Goal: Navigation & Orientation: Find specific page/section

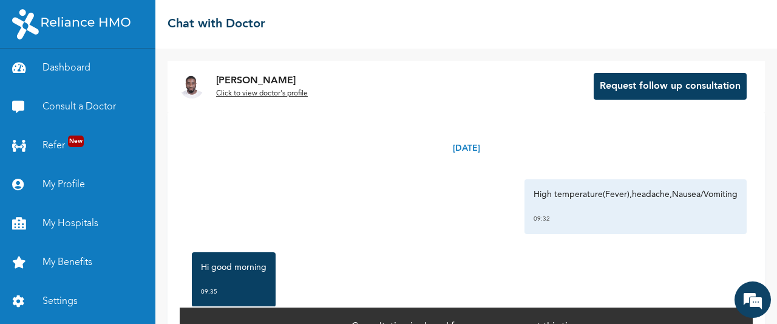
scroll to position [2403, 0]
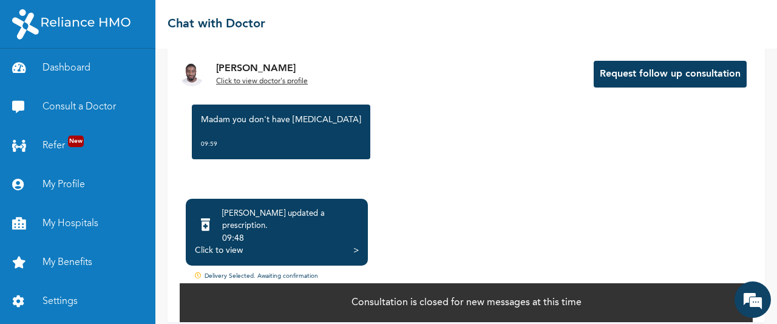
click at [347, 22] on div "☰ Chat with Doctor" at bounding box center [466, 24] width 622 height 49
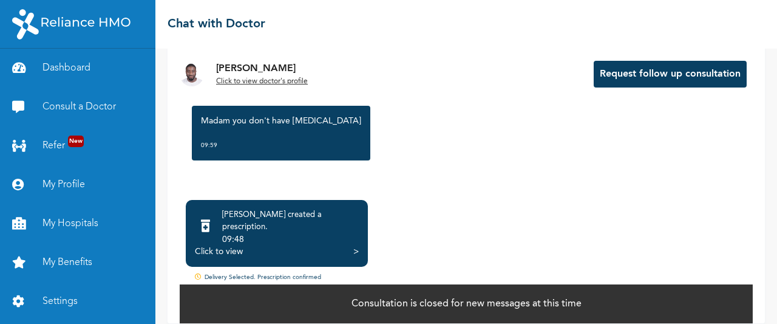
scroll to position [114, 0]
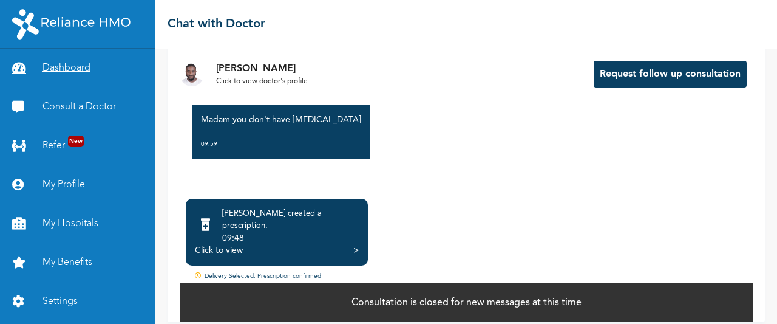
click at [71, 66] on link "Dashboard" at bounding box center [77, 68] width 155 height 39
